Goal: Task Accomplishment & Management: Manage account settings

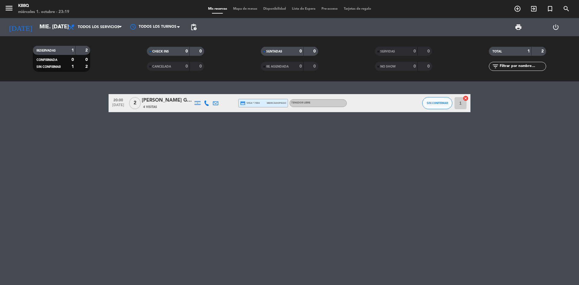
click at [431, 109] on div "SIN CONFIRMAR" at bounding box center [437, 103] width 30 height 18
click at [431, 105] on button "SIN CONFIRMAR" at bounding box center [437, 103] width 30 height 12
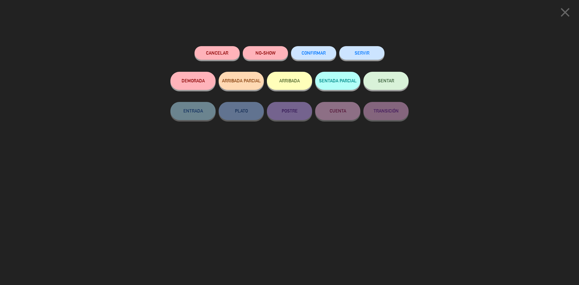
click at [275, 51] on button "NO-SHOW" at bounding box center [265, 53] width 45 height 14
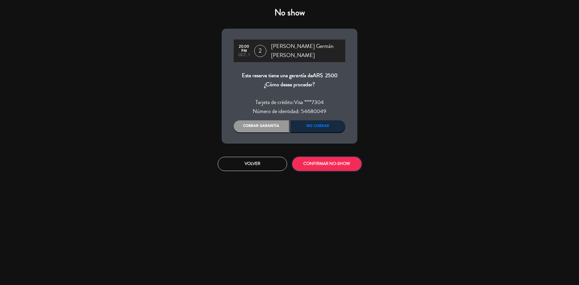
click at [325, 157] on button "CONFIRMAR NO-SHOW" at bounding box center [326, 164] width 69 height 14
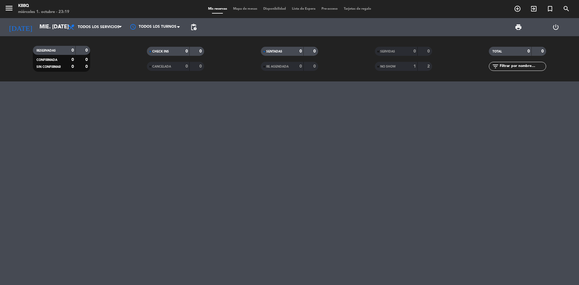
click at [48, 20] on div "[DATE] mié. [DATE] arrow_drop_down" at bounding box center [35, 27] width 60 height 18
click at [48, 28] on input "mié. [DATE]" at bounding box center [71, 27] width 70 height 12
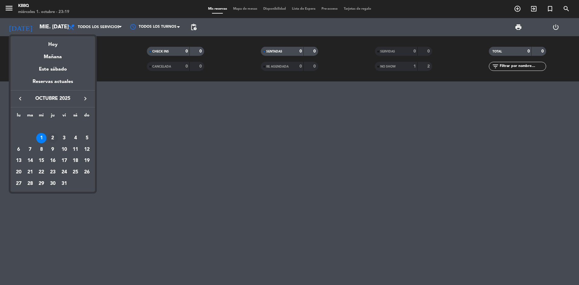
click at [51, 136] on div "2" at bounding box center [53, 138] width 10 height 10
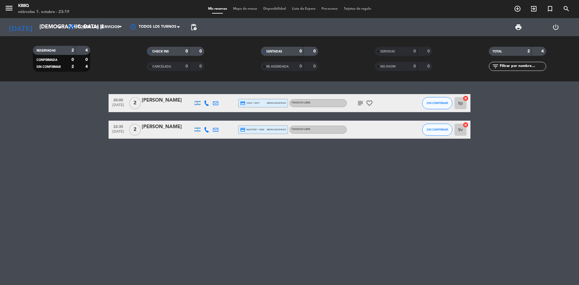
click at [359, 103] on icon "subject" at bounding box center [360, 103] width 7 height 7
click at [44, 29] on input "[DEMOGRAPHIC_DATA] [DATE]" at bounding box center [71, 27] width 70 height 12
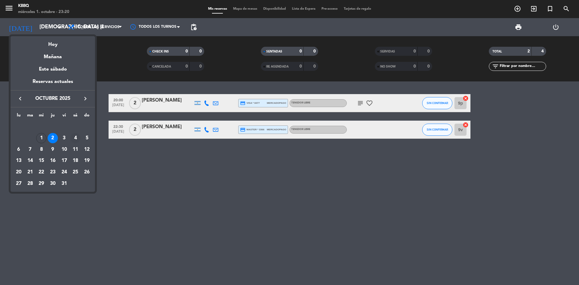
click at [79, 134] on td "4" at bounding box center [75, 137] width 11 height 11
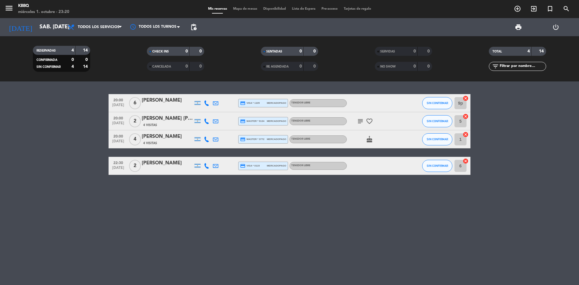
click at [362, 119] on icon "subject" at bounding box center [360, 121] width 7 height 7
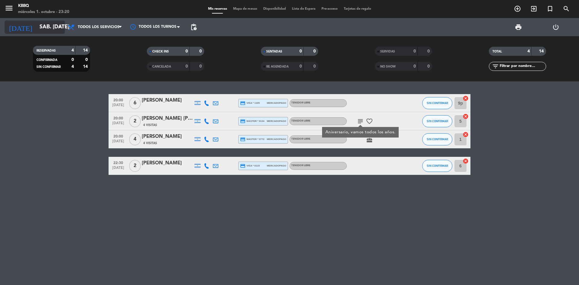
click at [45, 23] on input "sáb. [DATE]" at bounding box center [71, 27] width 70 height 12
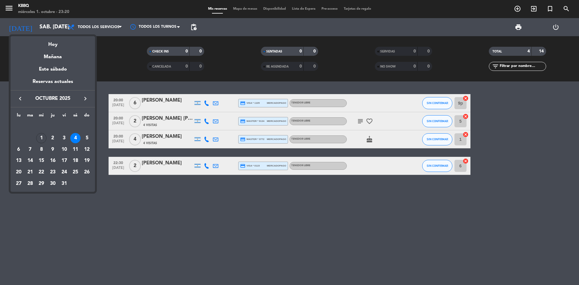
click at [64, 138] on div "3" at bounding box center [64, 138] width 10 height 10
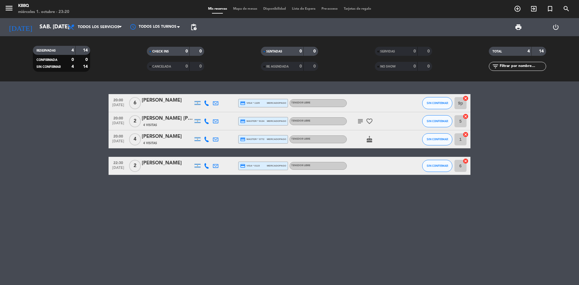
type input "vie. [DATE]"
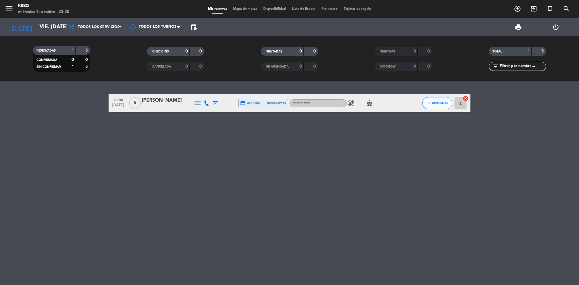
click at [343, 102] on div "Tenedor Libre" at bounding box center [317, 103] width 57 height 8
click at [349, 103] on icon "healing" at bounding box center [351, 103] width 7 height 7
